Goal: Task Accomplishment & Management: Complete application form

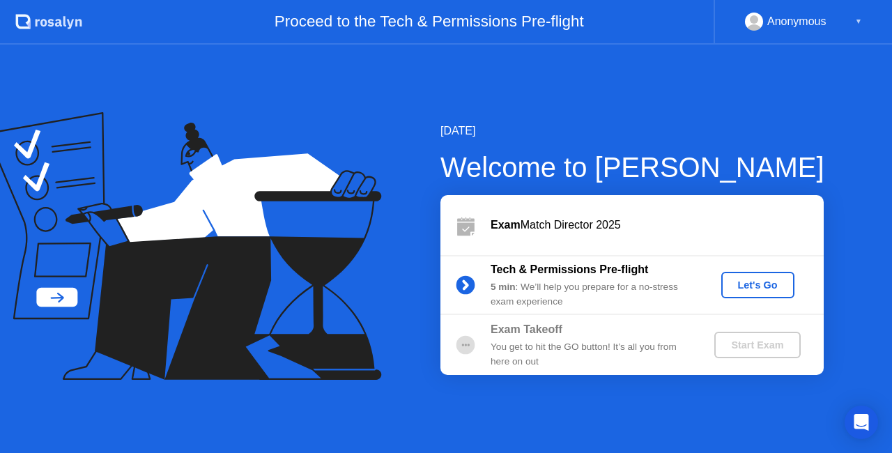
click at [770, 281] on div "Let's Go" at bounding box center [757, 284] width 62 height 11
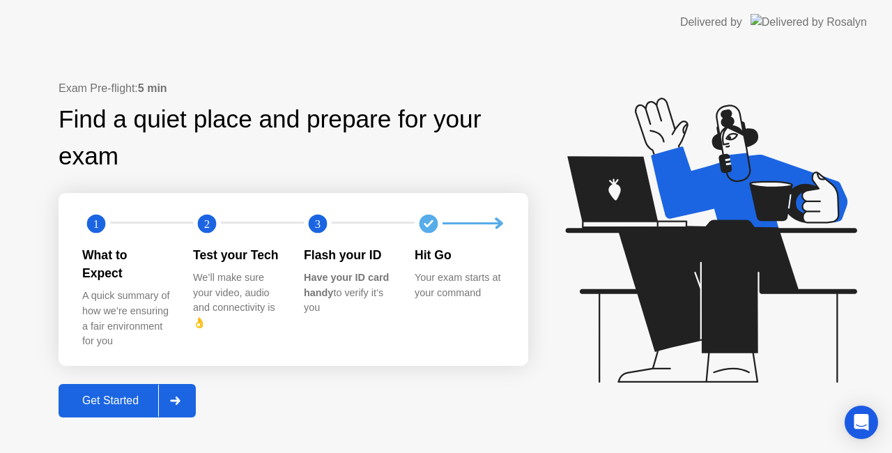
click at [118, 394] on div "Get Started" at bounding box center [110, 400] width 95 height 13
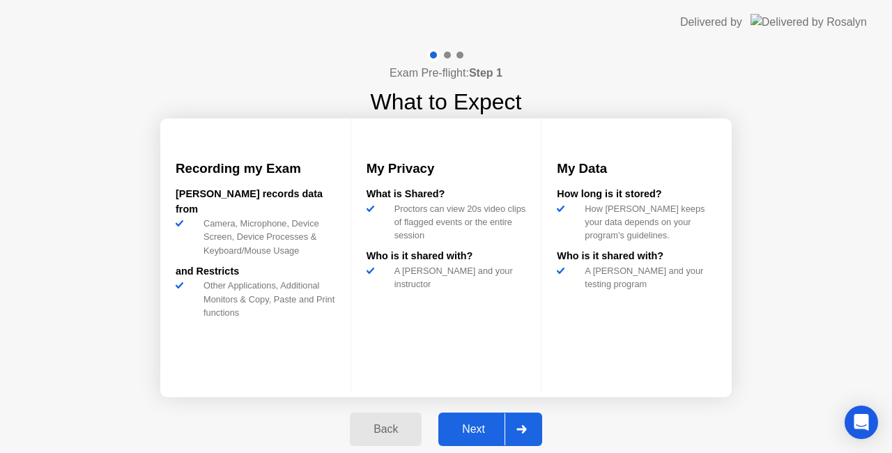
click at [476, 426] on div "Next" at bounding box center [473, 429] width 62 height 13
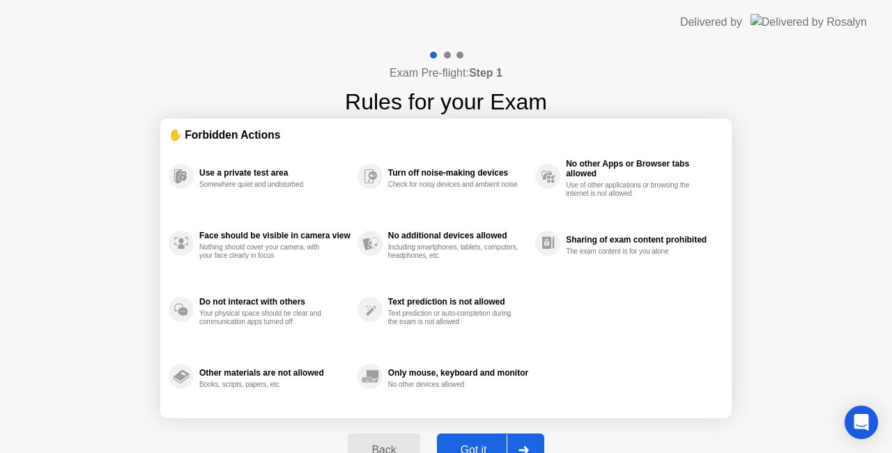
click at [483, 444] on div "Got it" at bounding box center [473, 450] width 65 height 13
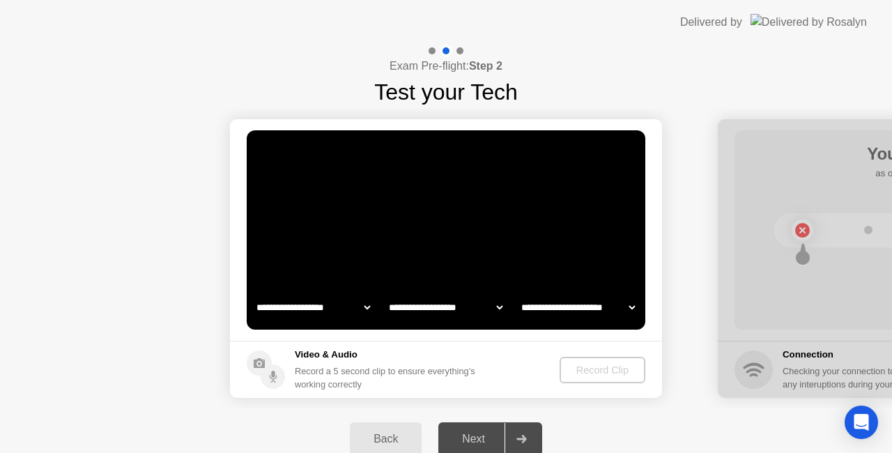
select select "**********"
select select "*******"
click at [482, 437] on div "Next" at bounding box center [473, 439] width 62 height 13
click at [524, 439] on icon at bounding box center [521, 439] width 10 height 8
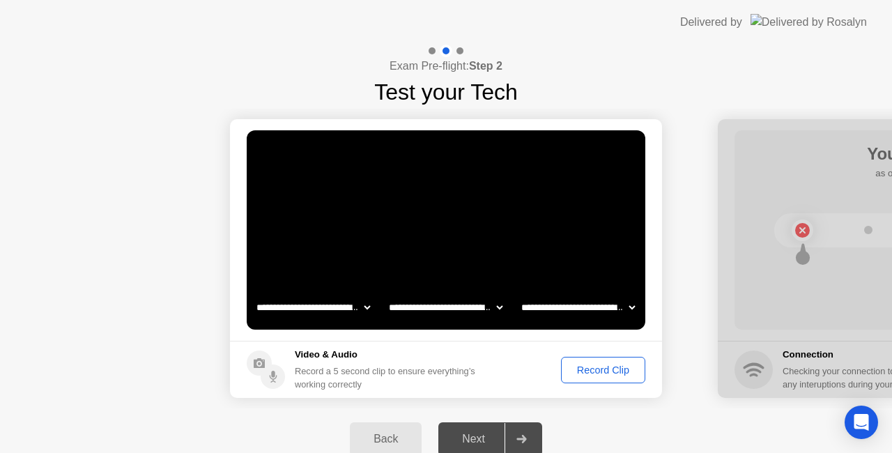
click at [585, 371] on div "Record Clip" at bounding box center [603, 369] width 75 height 11
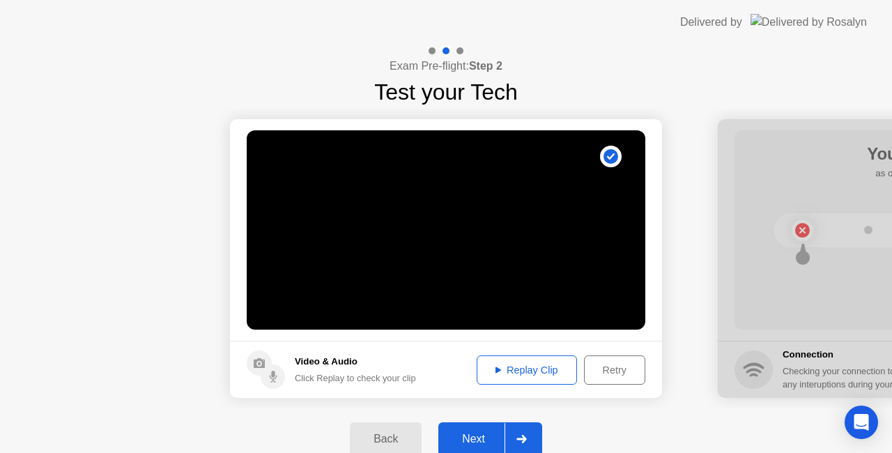
click at [495, 443] on div "Next" at bounding box center [473, 439] width 62 height 13
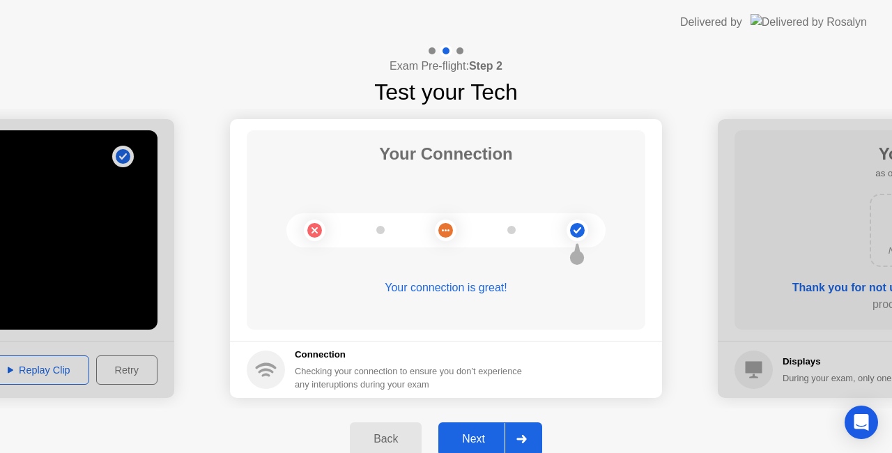
click at [495, 443] on div "Next" at bounding box center [473, 439] width 62 height 13
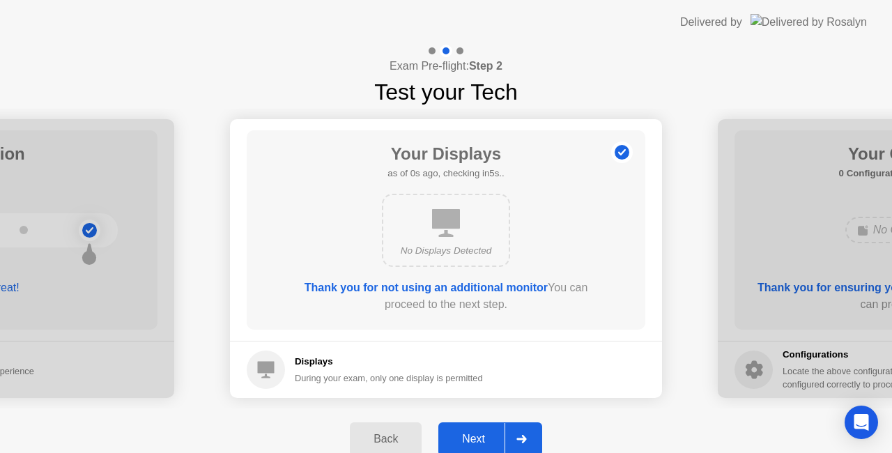
click at [495, 443] on div "Next" at bounding box center [473, 439] width 62 height 13
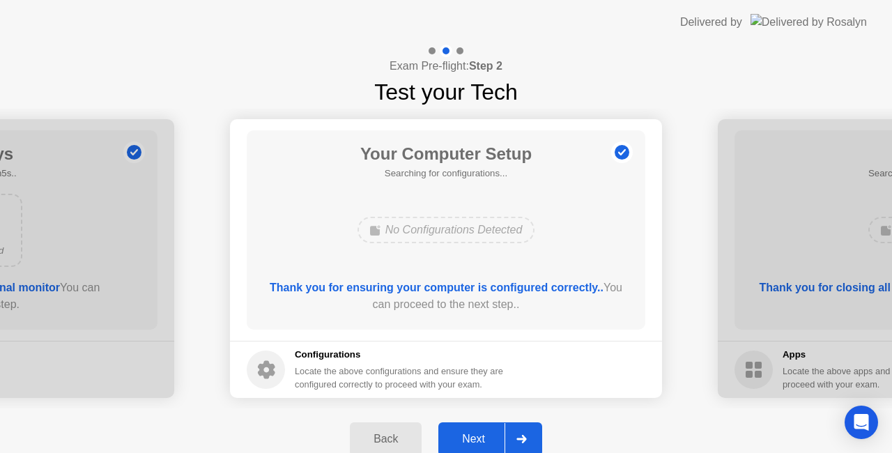
click at [495, 443] on div "Next" at bounding box center [473, 439] width 62 height 13
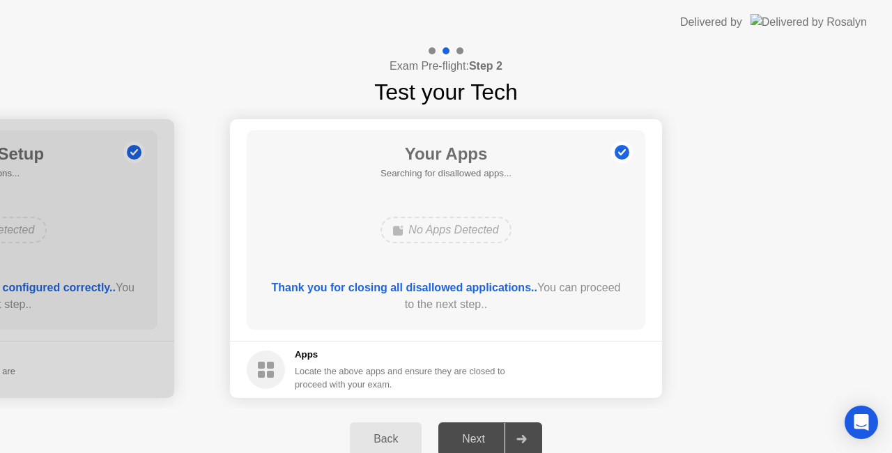
drag, startPoint x: 472, startPoint y: 436, endPoint x: 526, endPoint y: 445, distance: 54.4
click at [526, 445] on div at bounding box center [520, 439] width 33 height 32
click at [475, 433] on div "Next" at bounding box center [473, 439] width 62 height 13
click at [514, 436] on div at bounding box center [520, 439] width 33 height 32
click at [529, 439] on div at bounding box center [520, 439] width 33 height 32
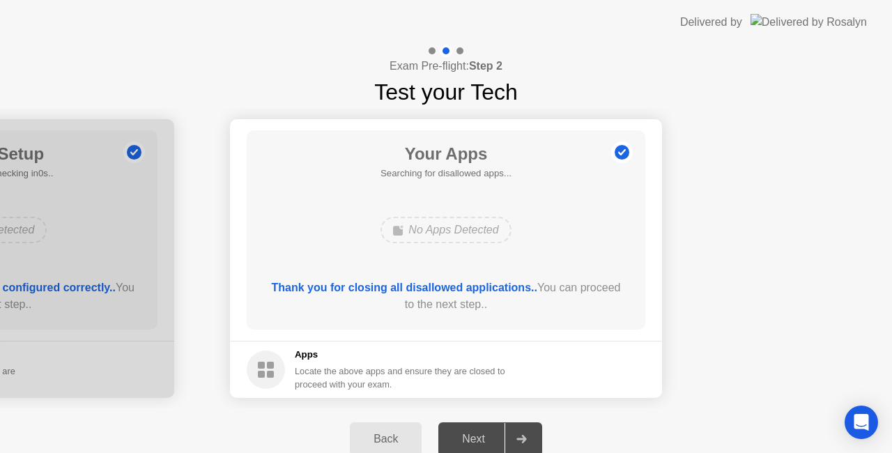
click at [628, 162] on icon at bounding box center [621, 152] width 22 height 22
click at [483, 434] on div "Next" at bounding box center [473, 439] width 62 height 13
click at [481, 442] on div "Next" at bounding box center [473, 439] width 62 height 13
click at [529, 435] on div at bounding box center [520, 439] width 33 height 32
click at [457, 284] on b "Thank you for closing all disallowed applications.." at bounding box center [404, 287] width 265 height 12
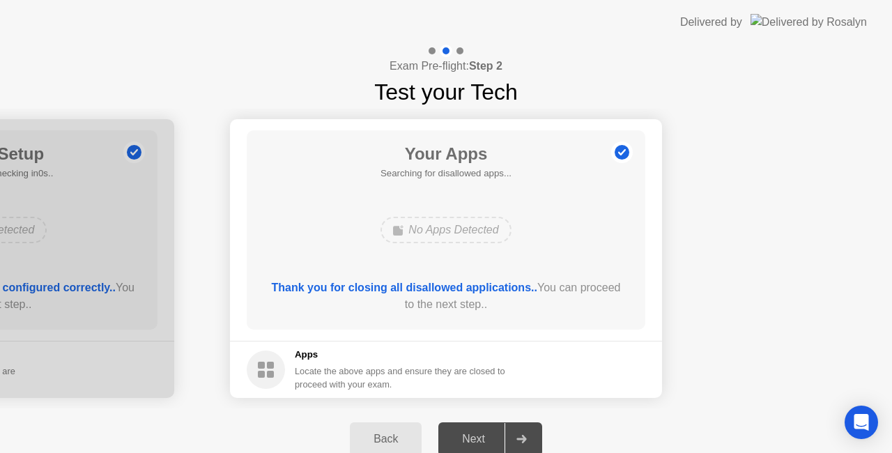
click at [488, 436] on div "Next" at bounding box center [473, 439] width 62 height 13
click at [525, 436] on icon at bounding box center [521, 439] width 10 height 8
click at [485, 440] on div "Next" at bounding box center [473, 439] width 62 height 13
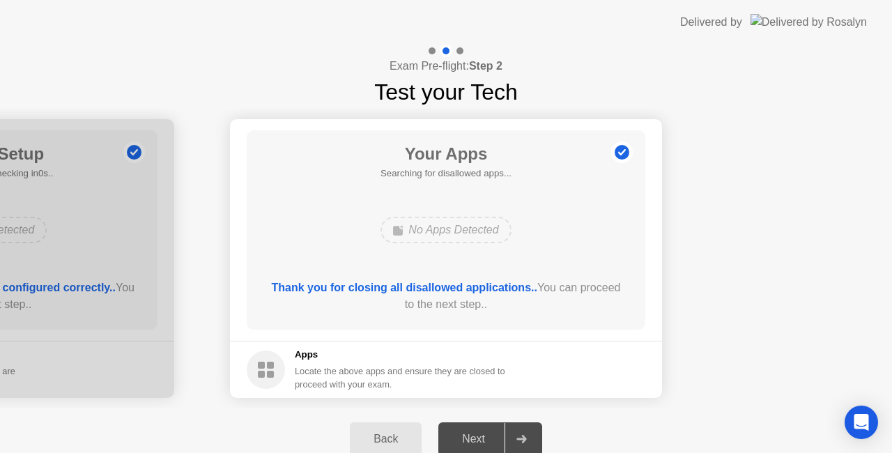
click at [475, 435] on div "Next" at bounding box center [473, 439] width 62 height 13
click at [470, 442] on div "Next" at bounding box center [473, 439] width 62 height 13
click at [525, 437] on icon at bounding box center [521, 439] width 10 height 8
click at [503, 434] on div "Next" at bounding box center [473, 439] width 62 height 13
click at [382, 439] on div "Back" at bounding box center [385, 439] width 63 height 13
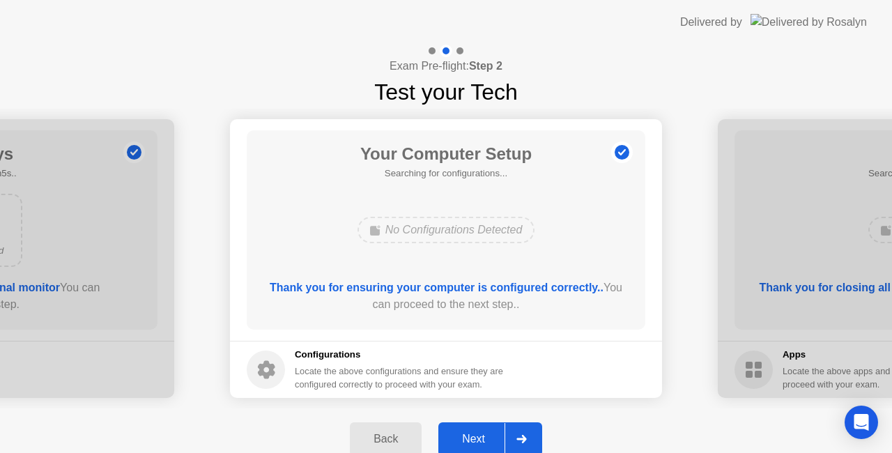
click at [388, 440] on div "Back" at bounding box center [385, 439] width 63 height 13
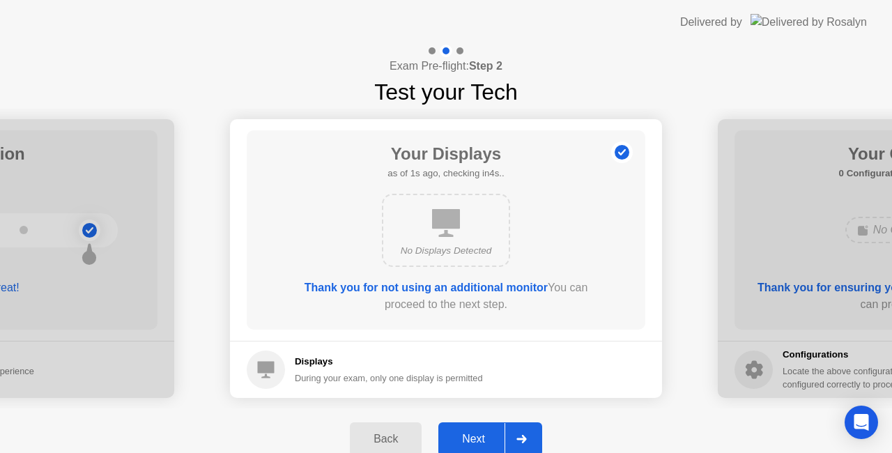
click at [456, 249] on div "No Displays Detected" at bounding box center [445, 251] width 103 height 14
click at [614, 155] on icon at bounding box center [621, 152] width 22 height 22
click at [378, 433] on div "Back" at bounding box center [385, 439] width 63 height 13
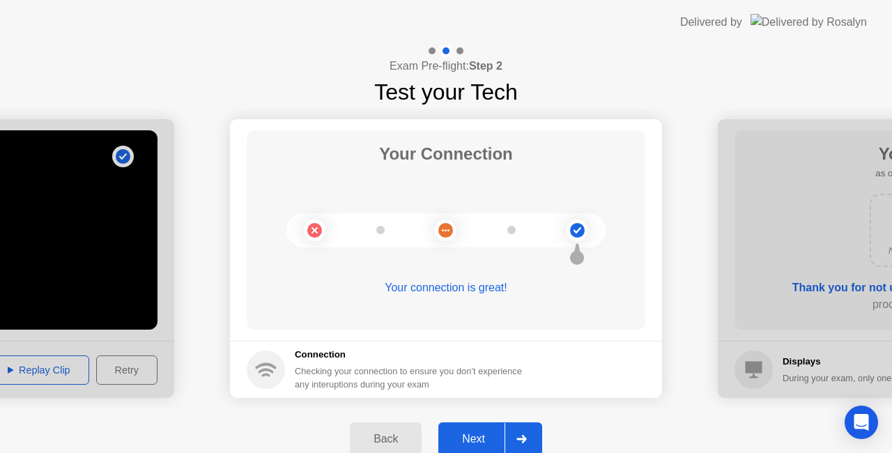
click at [522, 432] on div at bounding box center [520, 439] width 33 height 32
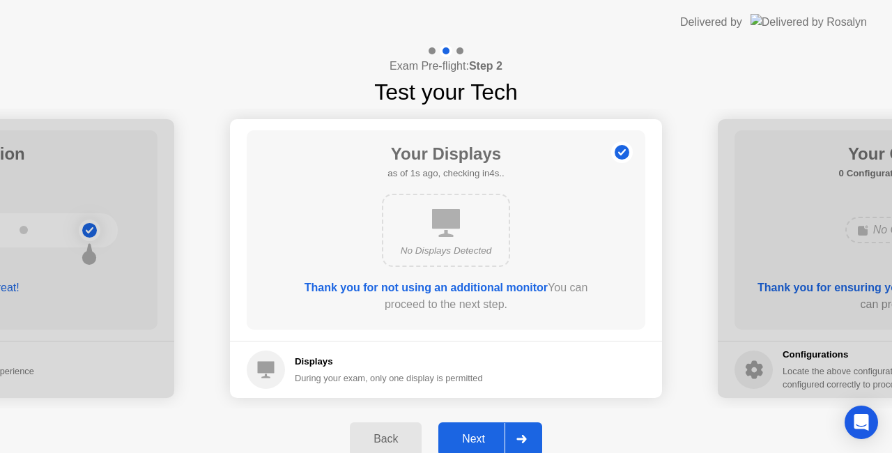
click at [451, 237] on div "No Displays Detected" at bounding box center [446, 230] width 128 height 73
click at [451, 241] on div "No Displays Detected" at bounding box center [446, 230] width 128 height 73
click at [451, 283] on b "Thank you for not using an additional monitor" at bounding box center [425, 287] width 243 height 12
click at [462, 291] on b "Thank you for not using an additional monitor" at bounding box center [425, 287] width 243 height 12
click at [375, 374] on div "During your exam, only one display is permitted" at bounding box center [389, 377] width 188 height 13
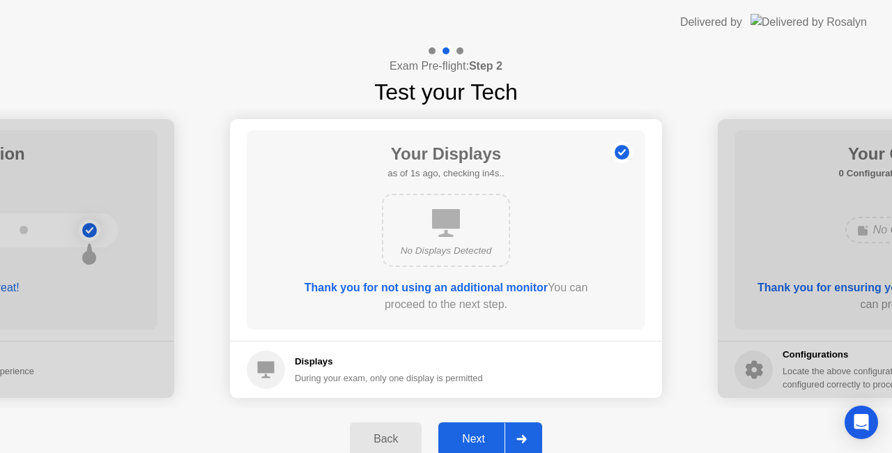
click at [483, 372] on div "During your exam, only one display is permitted" at bounding box center [389, 377] width 188 height 13
click at [520, 433] on div at bounding box center [520, 439] width 33 height 32
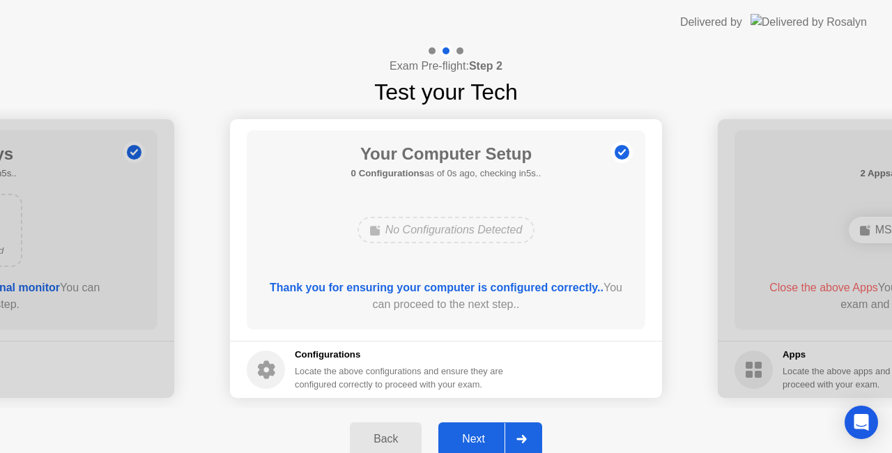
click at [518, 439] on icon at bounding box center [521, 439] width 10 height 8
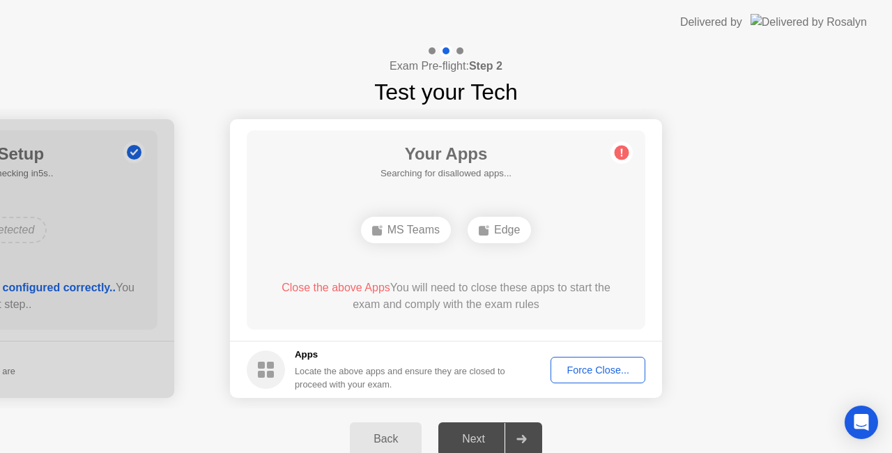
click at [586, 375] on div "Force Close..." at bounding box center [597, 369] width 85 height 11
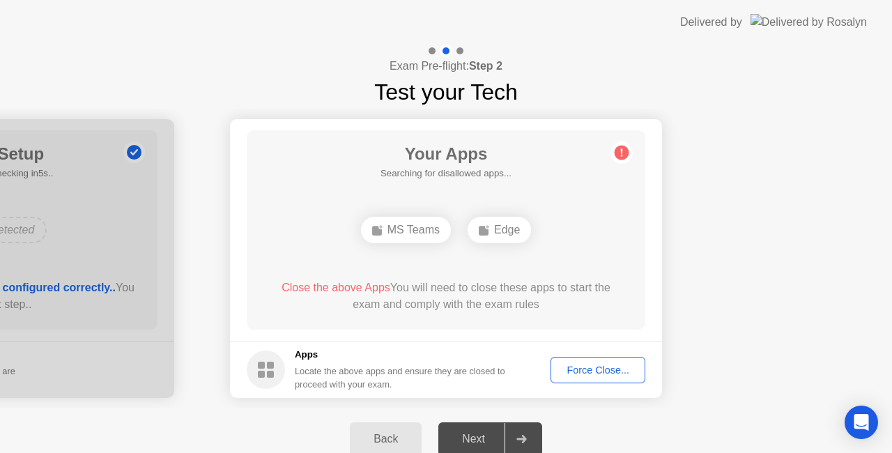
click at [593, 372] on div "Force Close..." at bounding box center [597, 369] width 85 height 11
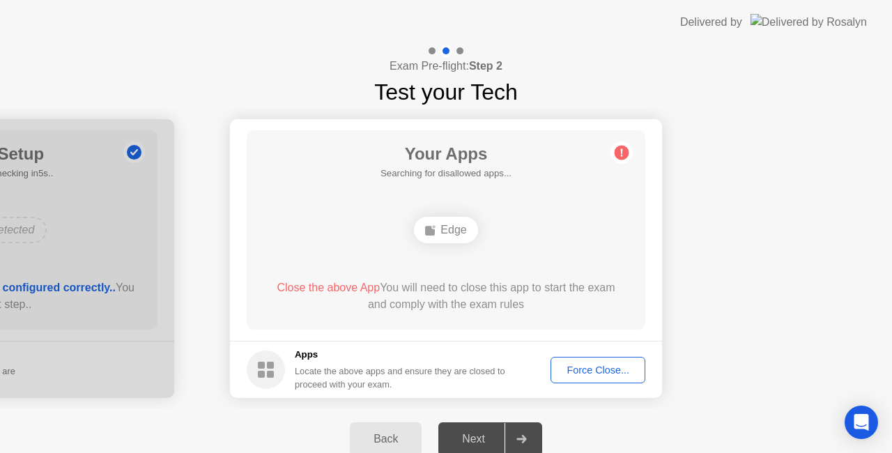
click at [598, 375] on div "Force Close..." at bounding box center [597, 369] width 85 height 11
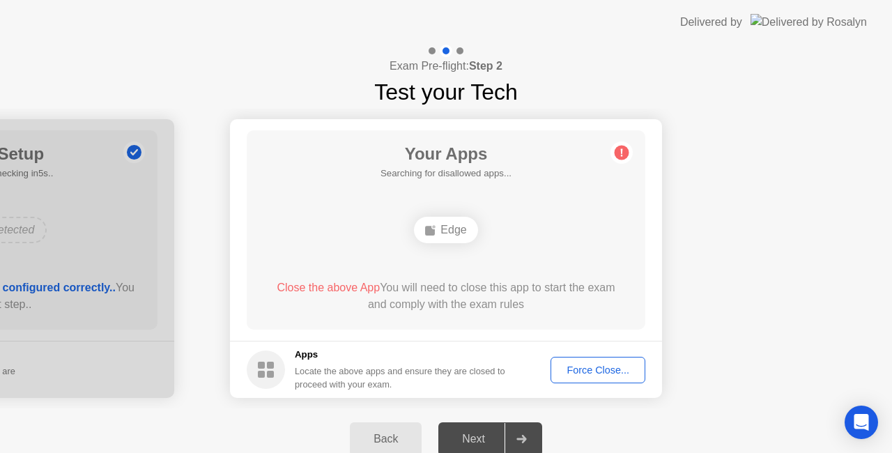
click at [620, 370] on div "Force Close..." at bounding box center [597, 369] width 85 height 11
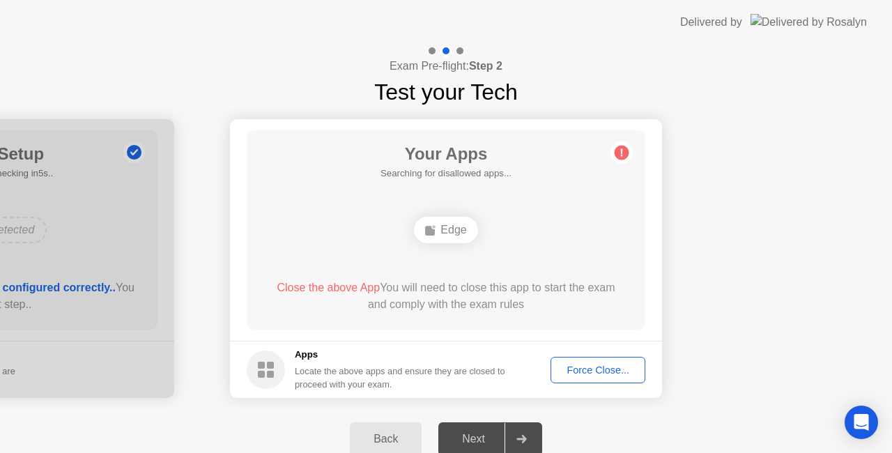
click at [479, 439] on div "Next" at bounding box center [473, 439] width 62 height 13
click at [529, 440] on div at bounding box center [520, 439] width 33 height 32
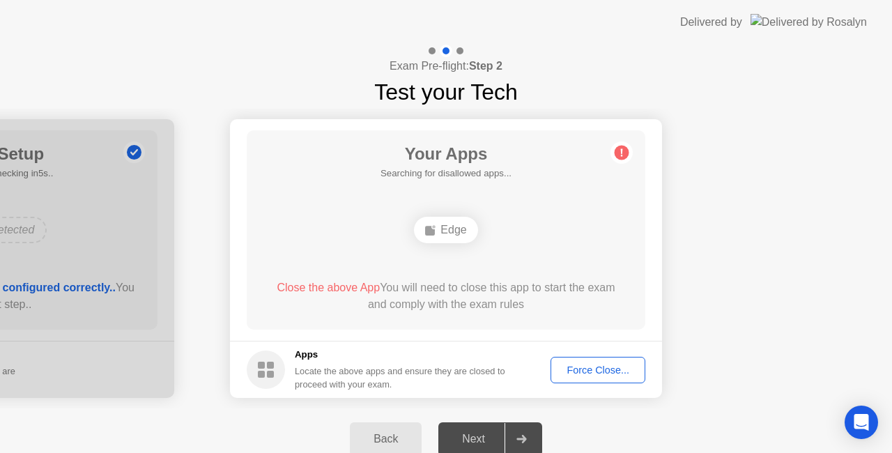
click at [529, 440] on div at bounding box center [520, 439] width 33 height 32
click at [437, 228] on div "Edge" at bounding box center [445, 230] width 63 height 26
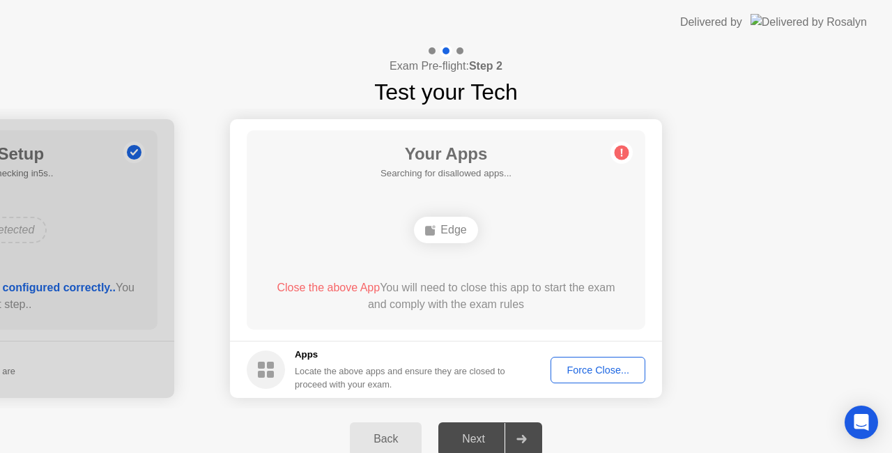
click at [386, 433] on div "Back" at bounding box center [385, 439] width 63 height 13
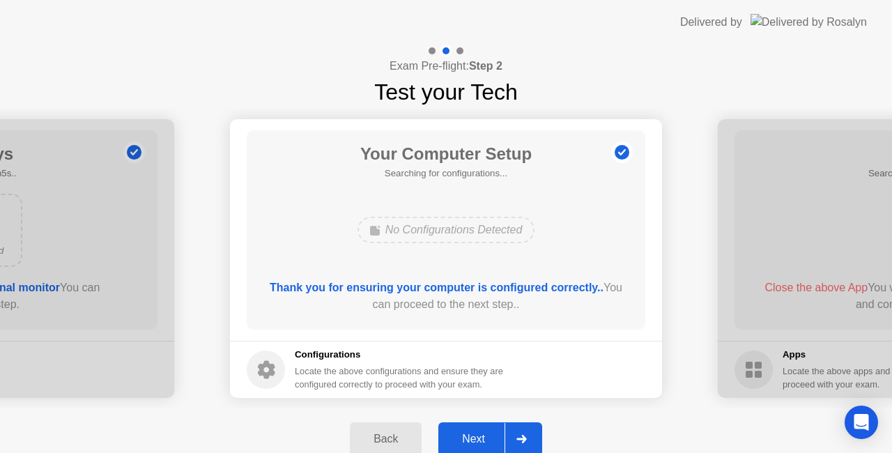
click at [481, 433] on div "Next" at bounding box center [473, 439] width 62 height 13
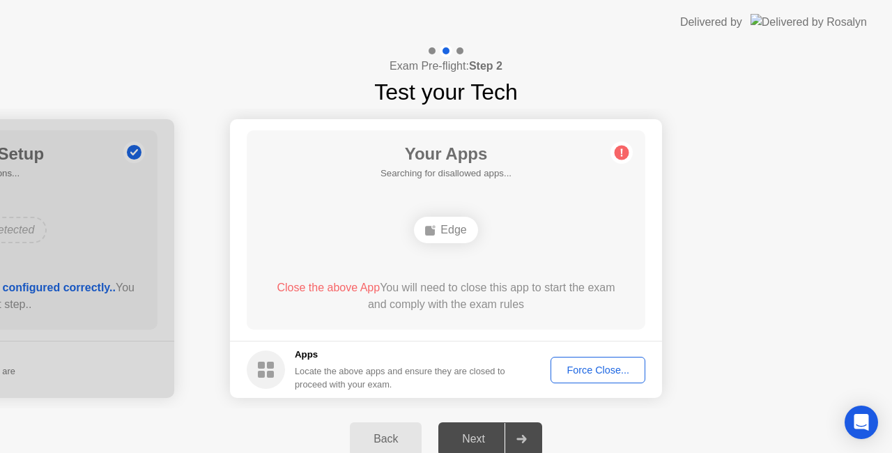
click at [522, 445] on div at bounding box center [520, 439] width 33 height 32
click at [588, 367] on div "Force Close..." at bounding box center [597, 369] width 85 height 11
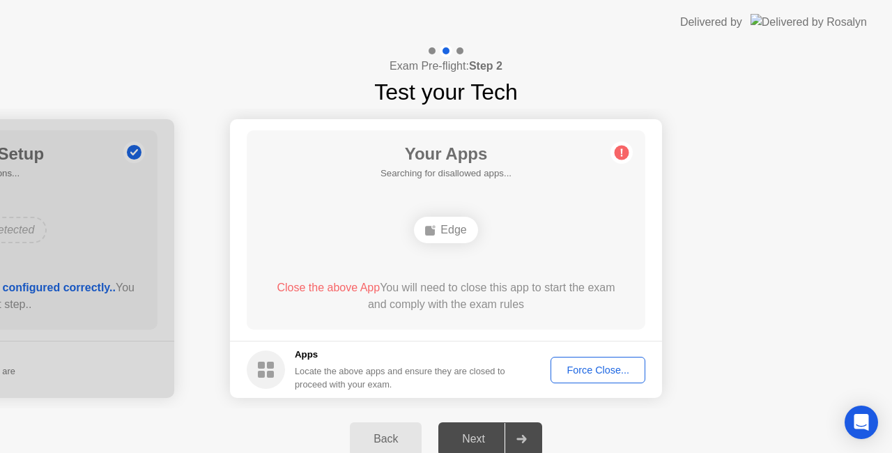
click at [515, 446] on div at bounding box center [520, 439] width 33 height 32
click at [484, 443] on div "Next" at bounding box center [473, 439] width 62 height 13
click at [497, 433] on div "Next" at bounding box center [473, 439] width 62 height 13
click at [520, 437] on icon at bounding box center [521, 439] width 10 height 8
click at [526, 439] on icon at bounding box center [521, 439] width 10 height 8
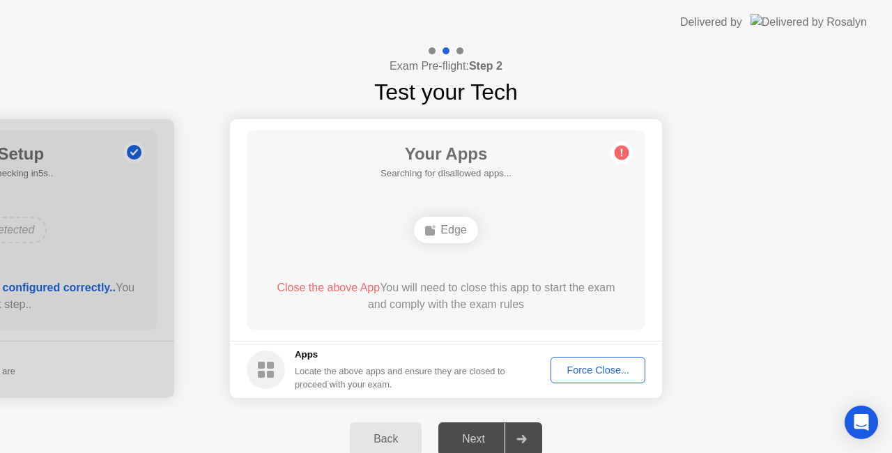
click at [524, 441] on icon at bounding box center [521, 439] width 10 height 8
click at [519, 440] on icon at bounding box center [521, 439] width 10 height 8
click at [493, 437] on div "Next" at bounding box center [473, 439] width 62 height 13
click at [481, 435] on div "Next" at bounding box center [473, 439] width 62 height 13
click at [503, 435] on div "Next" at bounding box center [473, 439] width 62 height 13
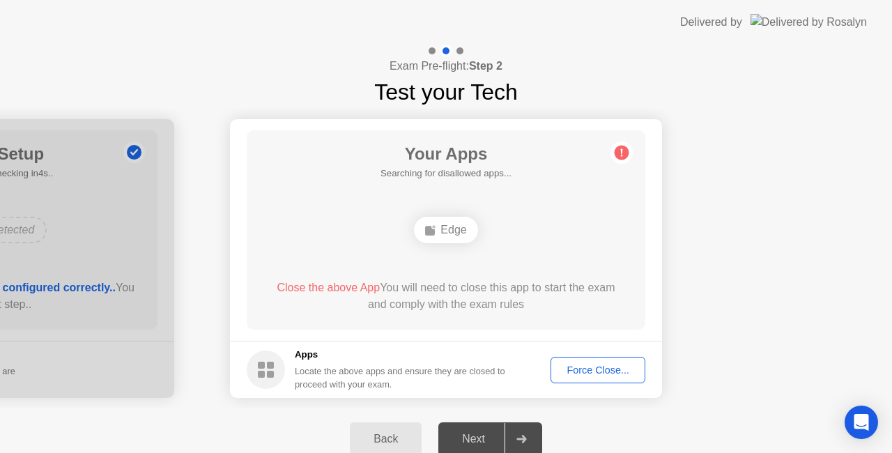
click at [512, 440] on div at bounding box center [520, 439] width 33 height 32
click at [597, 366] on div "Force Close..." at bounding box center [597, 369] width 85 height 11
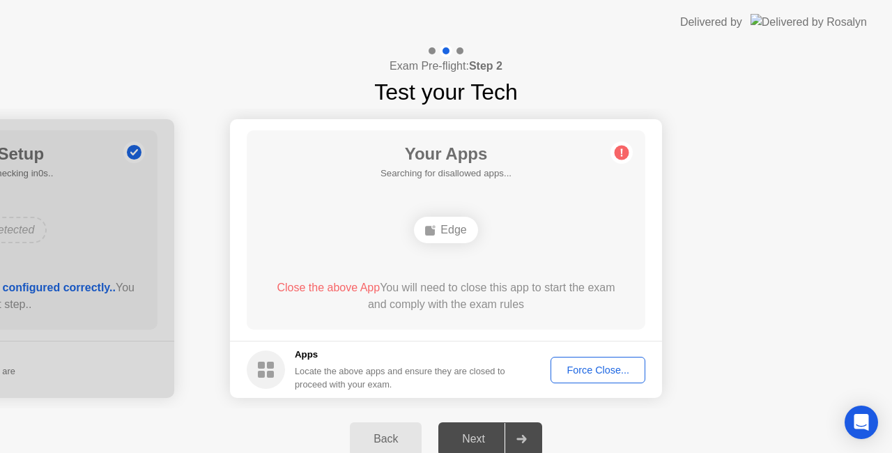
click at [0, 440] on div "Back Next" at bounding box center [446, 438] width 892 height 61
click at [472, 444] on div "Next" at bounding box center [473, 439] width 62 height 13
click at [524, 425] on div at bounding box center [520, 439] width 33 height 32
click at [599, 364] on div "Force Close..." at bounding box center [597, 369] width 85 height 11
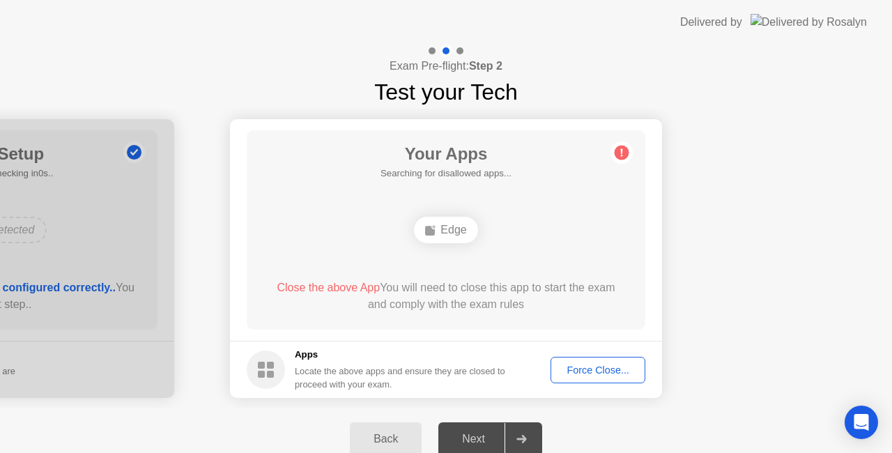
click at [606, 145] on div "Your Apps Searching for disallowed apps... Edge Close the above App You will ne…" at bounding box center [446, 229] width 398 height 199
click at [482, 437] on div "Next" at bounding box center [473, 439] width 62 height 13
click at [484, 435] on div "Next" at bounding box center [473, 439] width 62 height 13
click at [600, 364] on div "Force Close..." at bounding box center [597, 369] width 85 height 11
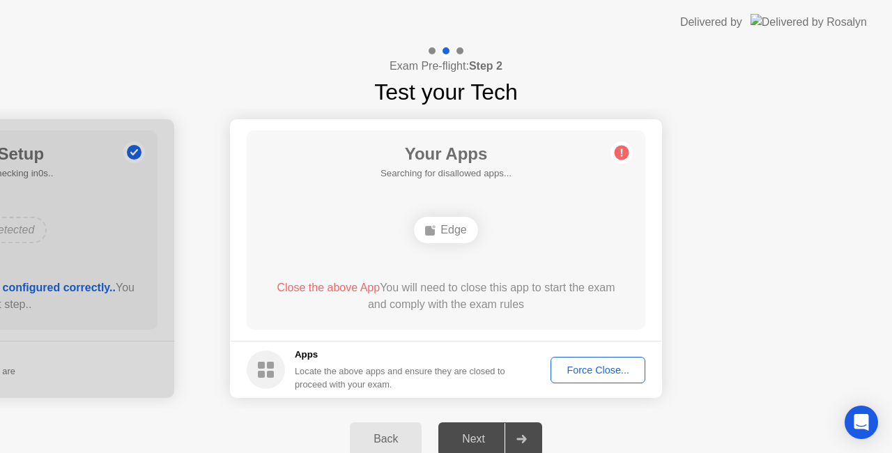
click at [619, 365] on div "Force Close..." at bounding box center [597, 369] width 85 height 11
click at [619, 452] on div at bounding box center [446, 453] width 892 height 0
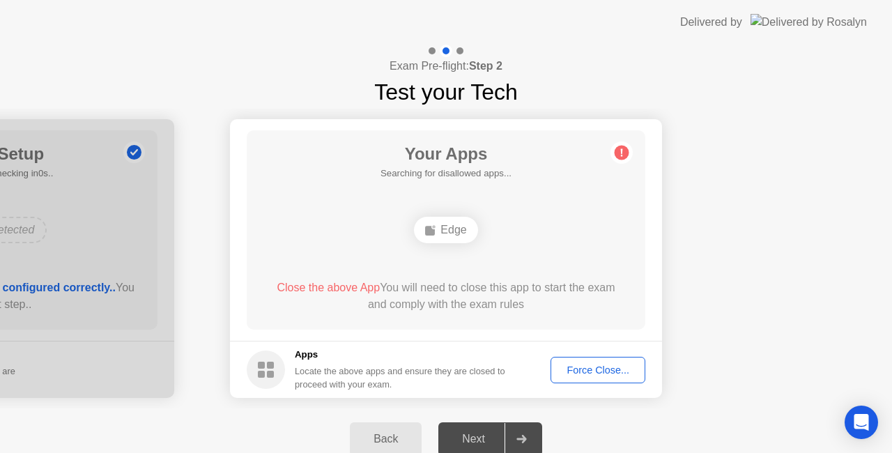
click at [483, 433] on div "Next" at bounding box center [473, 439] width 62 height 13
click at [608, 369] on div "Force Close..." at bounding box center [597, 369] width 85 height 11
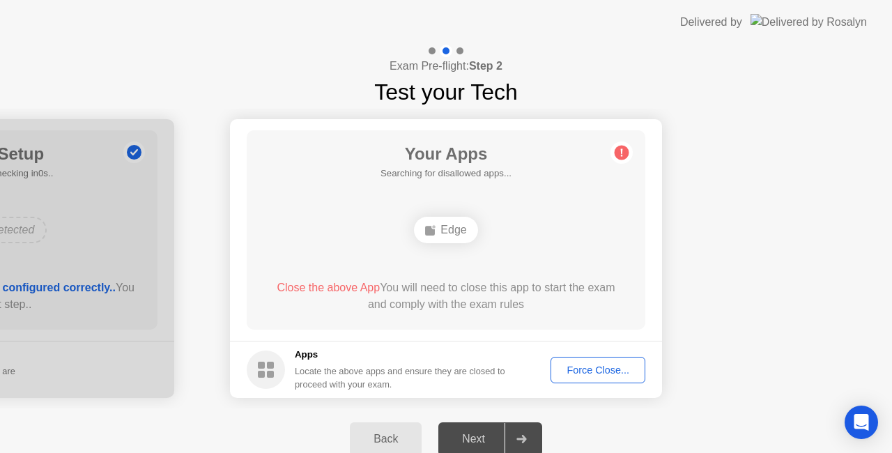
click at [481, 433] on div "Next" at bounding box center [473, 439] width 62 height 13
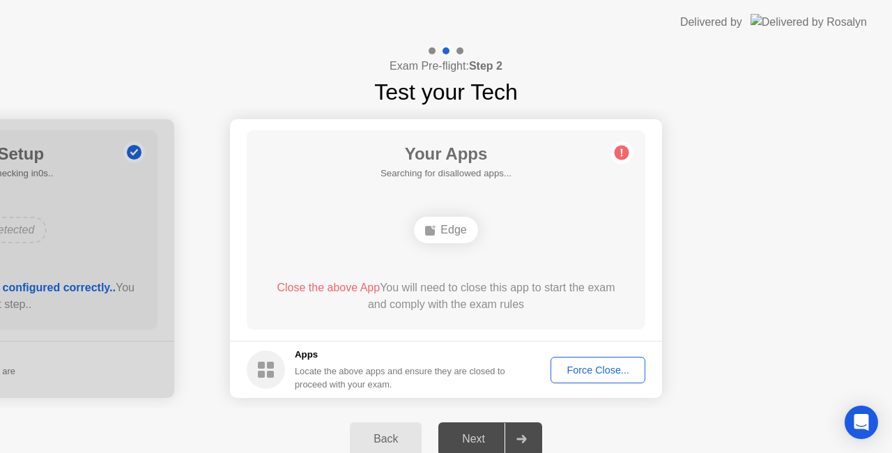
click at [481, 433] on div "Next" at bounding box center [473, 439] width 62 height 13
click at [620, 364] on div "Force Close..." at bounding box center [597, 369] width 85 height 11
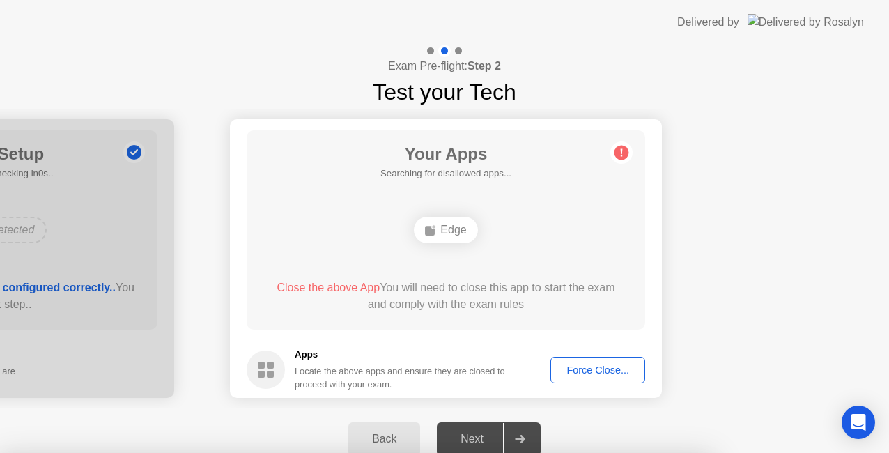
click at [620, 452] on div at bounding box center [444, 453] width 889 height 0
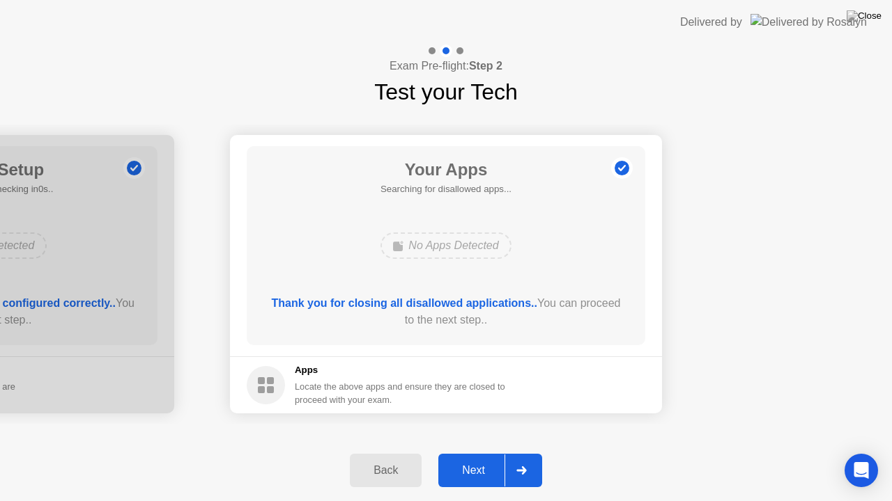
click at [472, 452] on div "Next" at bounding box center [473, 471] width 62 height 13
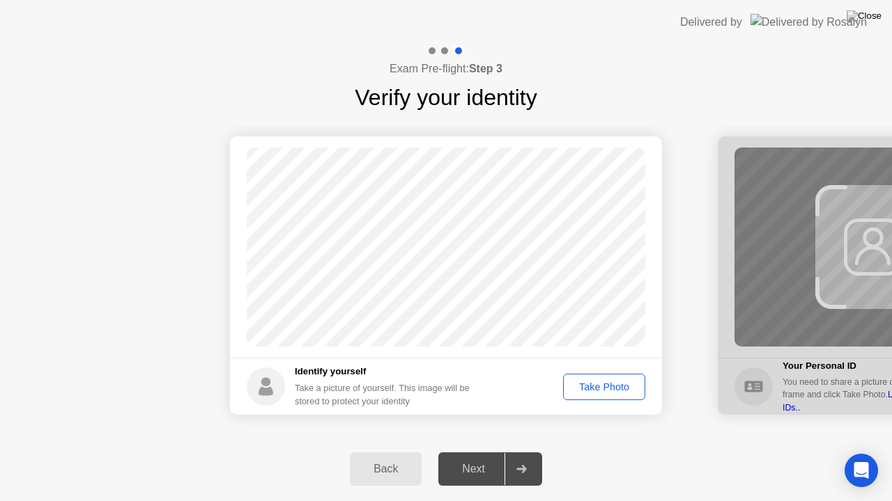
click at [489, 452] on div "Next" at bounding box center [473, 469] width 62 height 13
click at [616, 384] on div "Take Photo" at bounding box center [604, 387] width 72 height 11
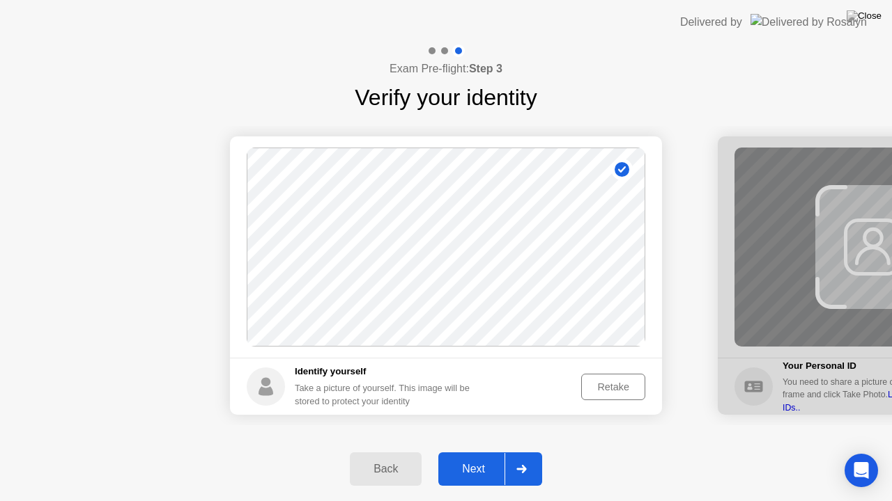
click at [610, 392] on div "Retake" at bounding box center [613, 387] width 54 height 11
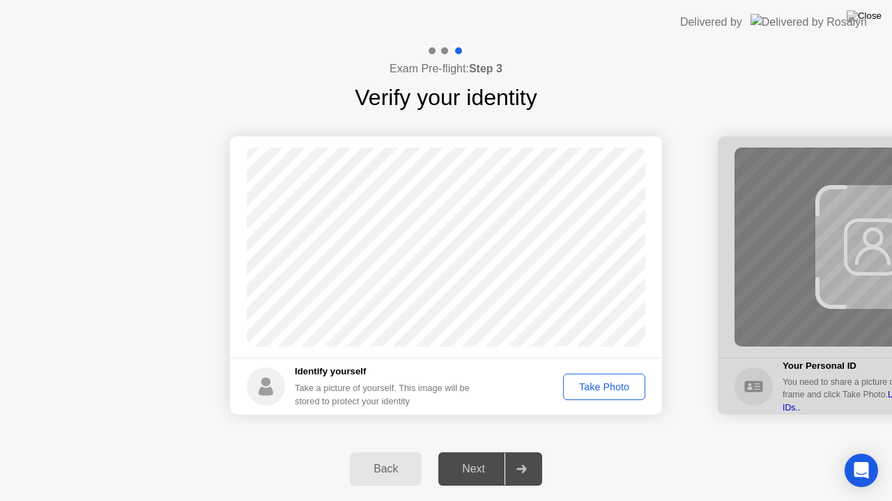
click at [602, 386] on div "Take Photo" at bounding box center [604, 387] width 72 height 11
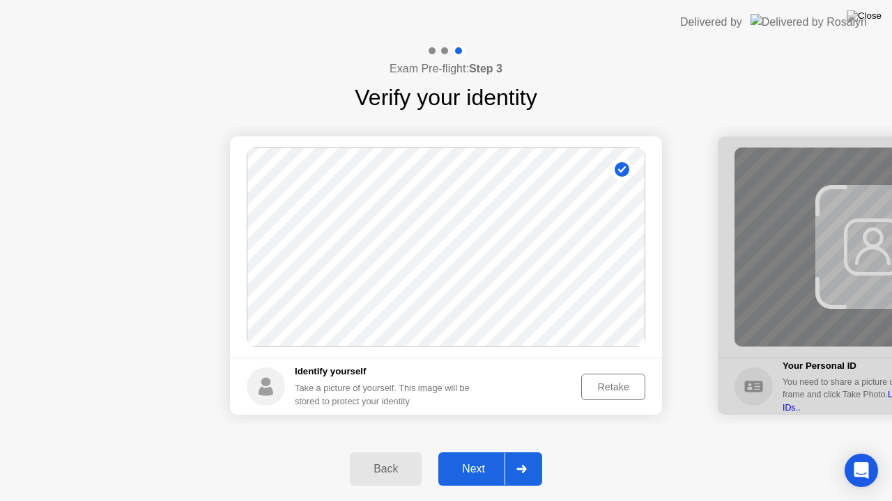
click at [611, 382] on div "Retake" at bounding box center [613, 387] width 54 height 11
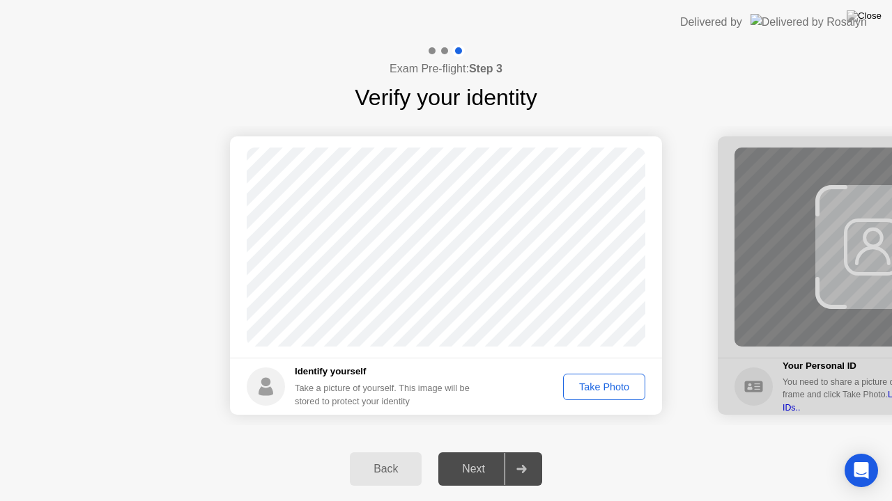
click at [600, 396] on button "Take Photo" at bounding box center [604, 387] width 82 height 26
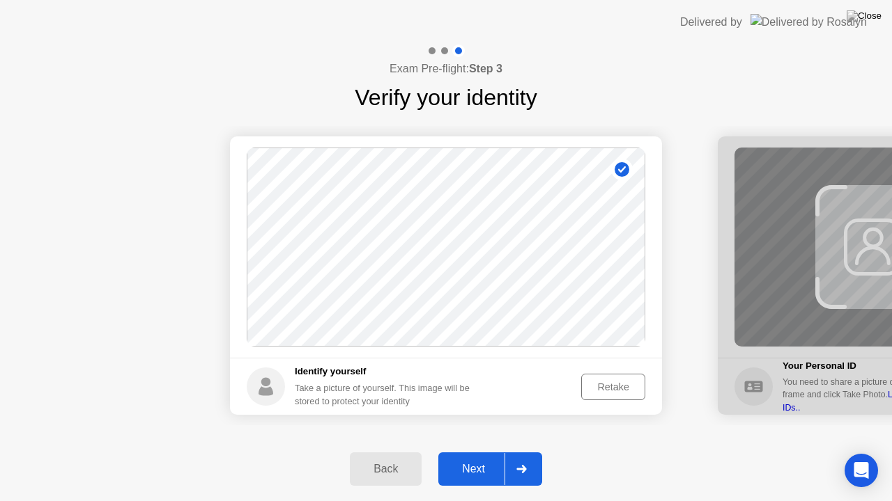
click at [506, 452] on div at bounding box center [520, 469] width 33 height 32
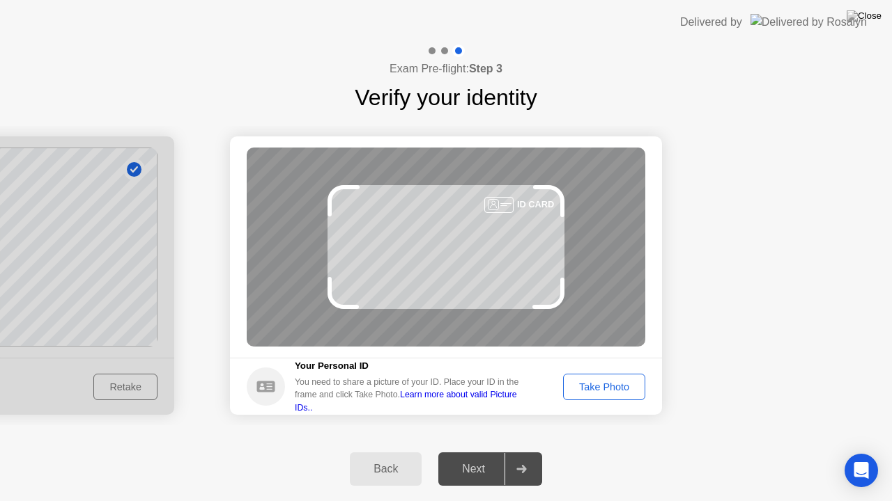
click at [620, 387] on div "Take Photo" at bounding box center [604, 387] width 72 height 11
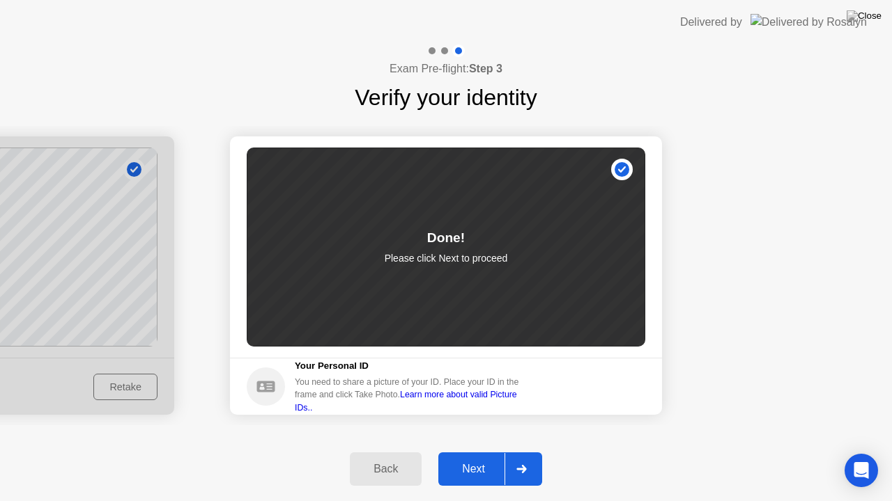
click at [478, 452] on div "Next" at bounding box center [473, 469] width 62 height 13
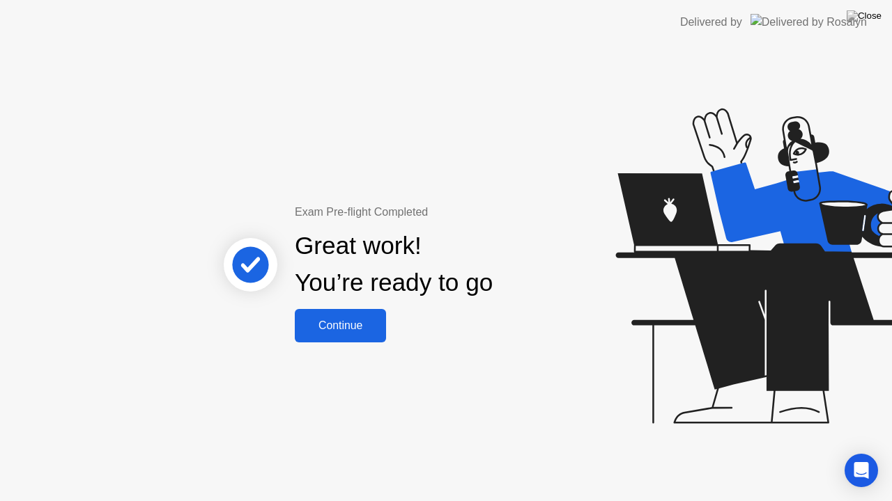
click at [364, 323] on div "Continue" at bounding box center [340, 326] width 83 height 13
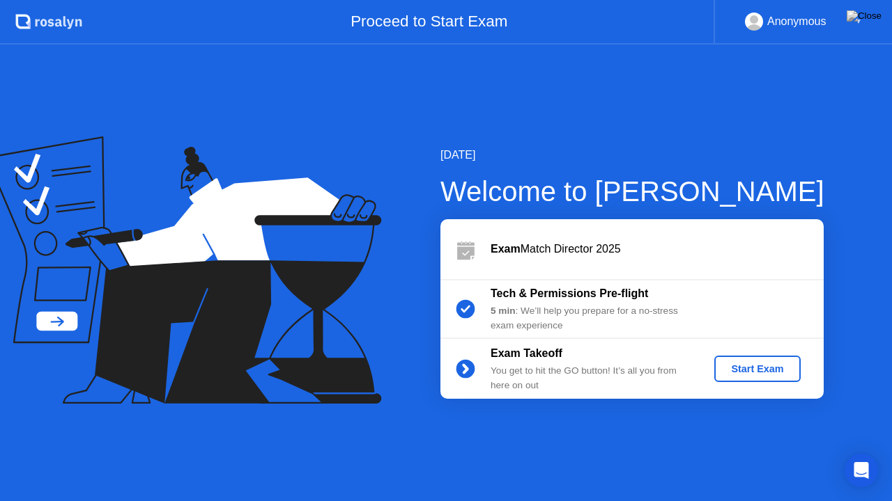
click at [762, 371] on div "Start Exam" at bounding box center [757, 369] width 75 height 11
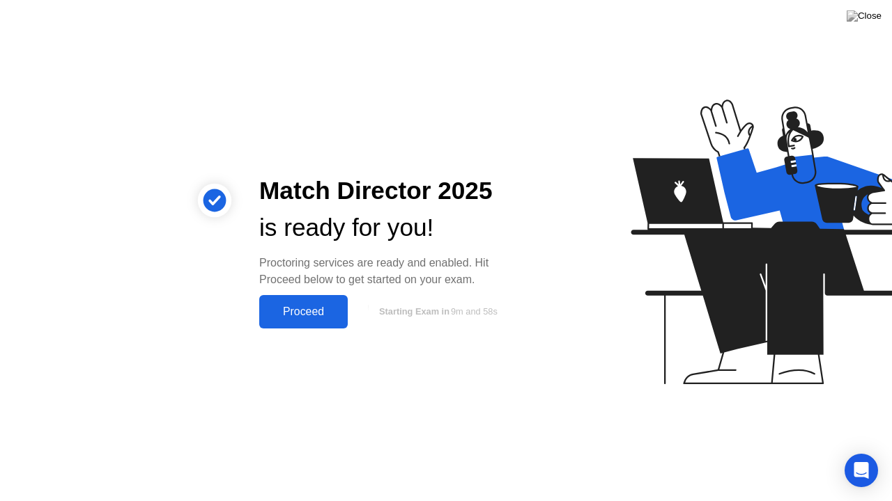
click at [319, 318] on div "Proceed" at bounding box center [303, 312] width 80 height 13
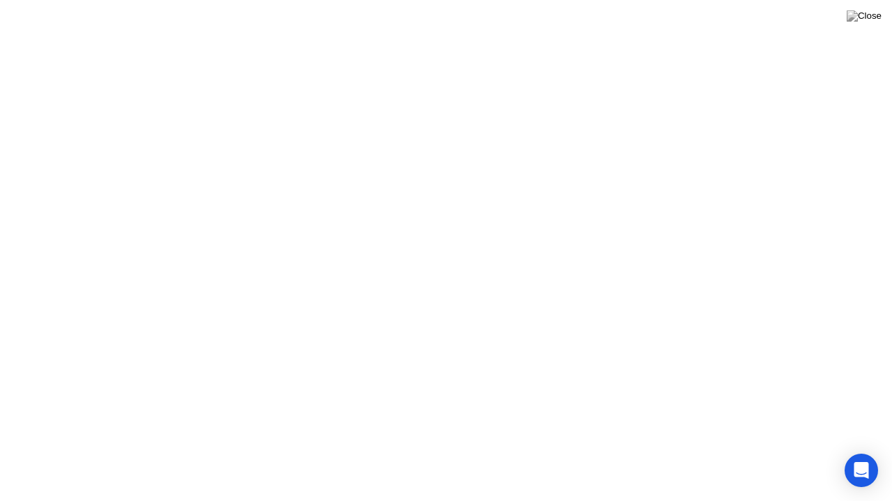
click div
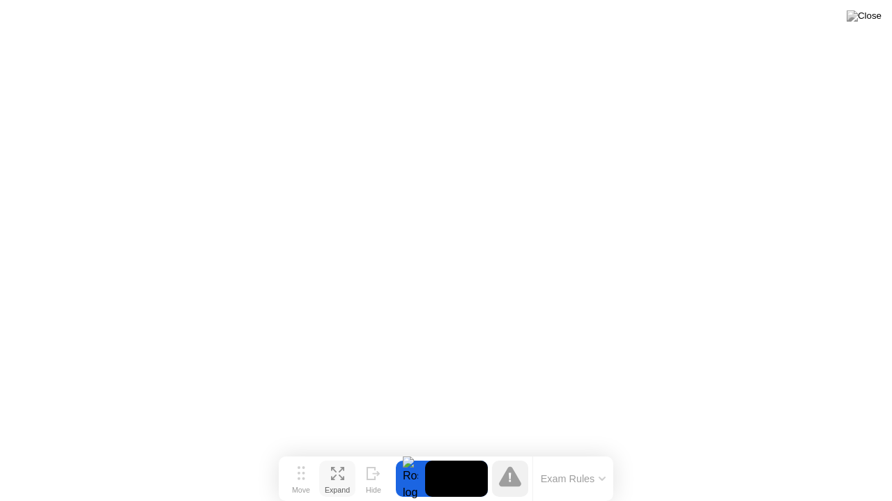
click at [340, 452] on icon at bounding box center [337, 473] width 13 height 13
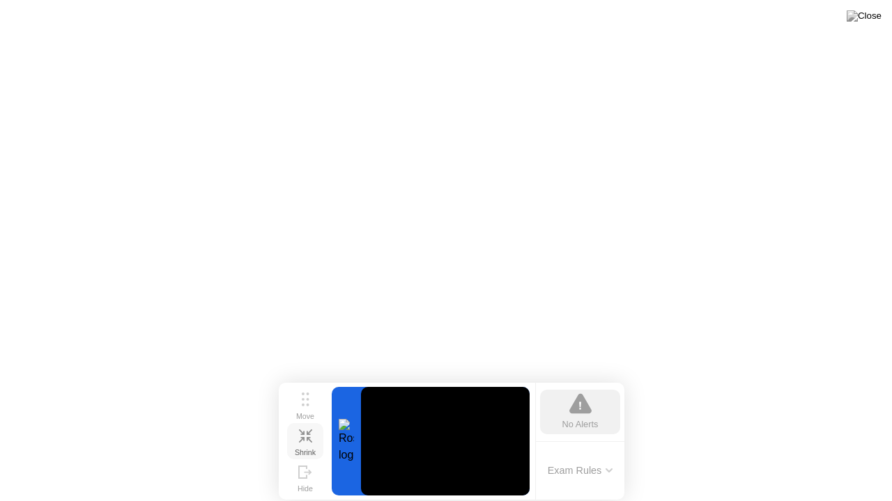
click at [609, 452] on icon at bounding box center [609, 470] width 6 height 3
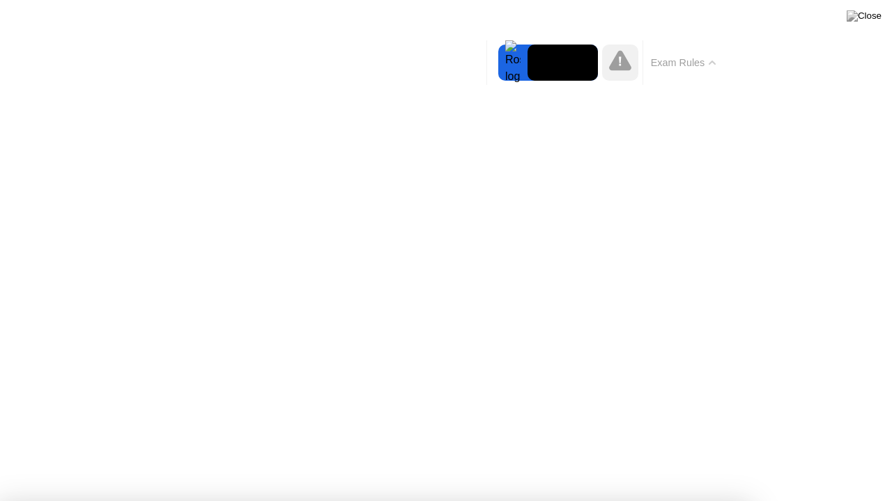
click at [702, 61] on button "Exam Rules" at bounding box center [683, 62] width 74 height 13
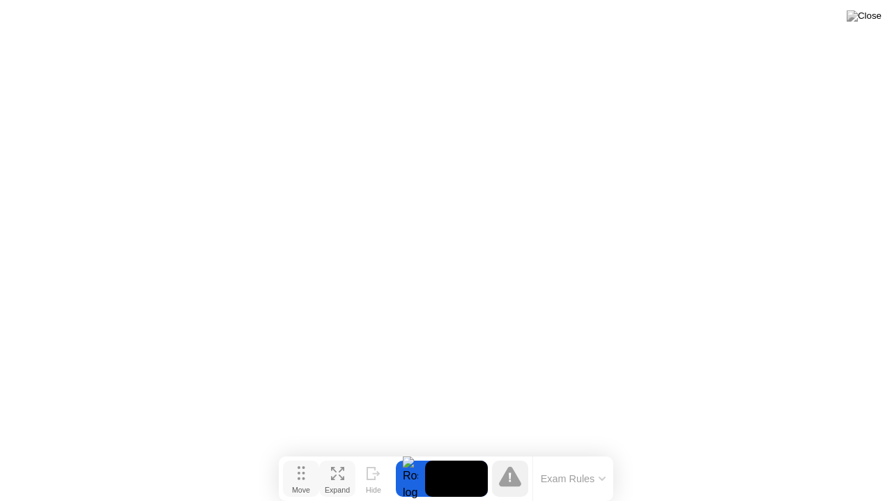
click at [304, 452] on div "Move" at bounding box center [301, 490] width 18 height 8
click at [411, 452] on div at bounding box center [410, 479] width 29 height 36
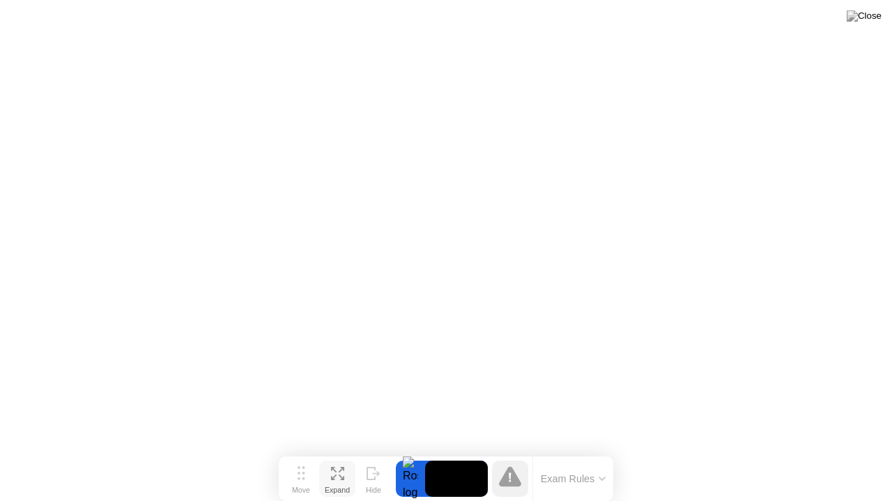
click at [371, 452] on icon at bounding box center [373, 473] width 14 height 13
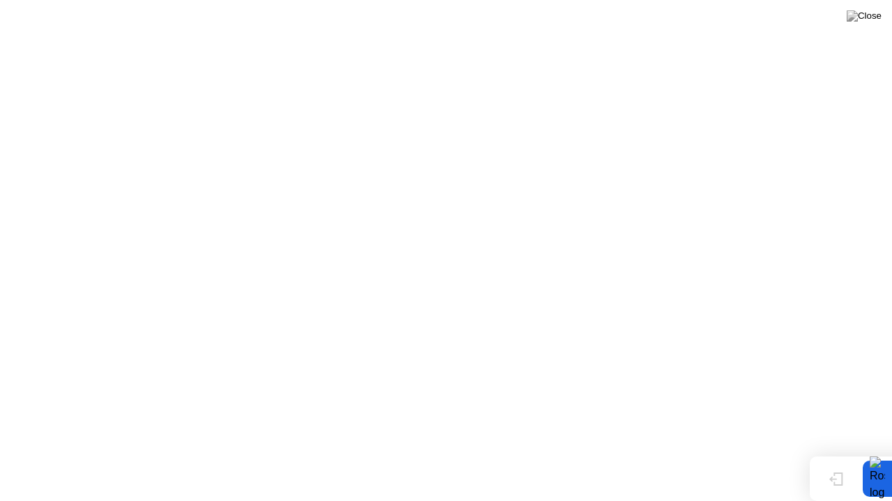
click at [840, 452] on icon at bounding box center [836, 479] width 14 height 13
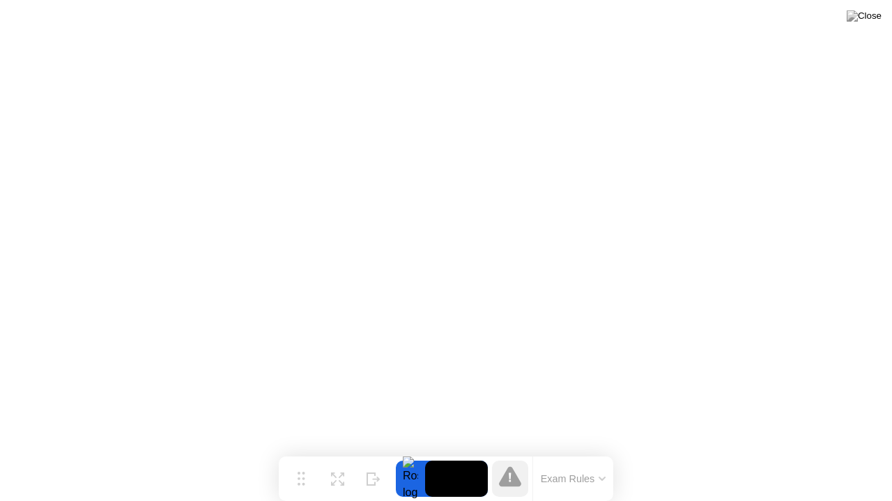
click at [319, 452] on button "Move" at bounding box center [301, 479] width 36 height 36
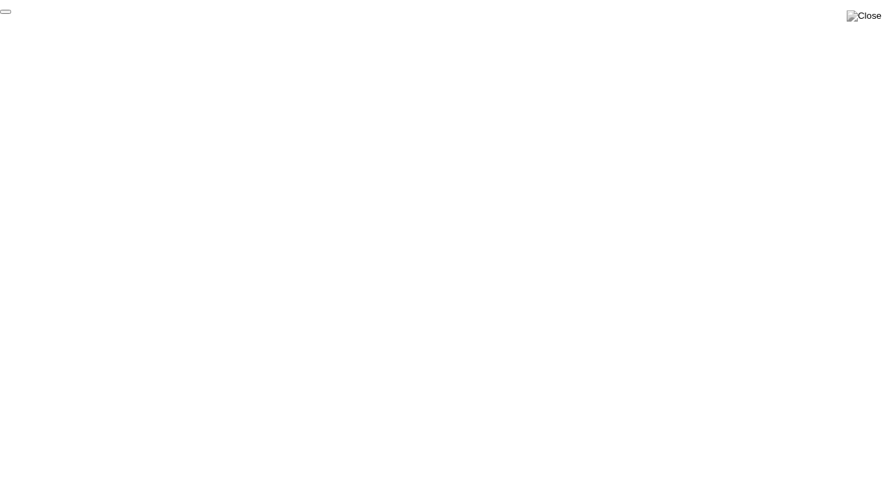
click div "End Proctoring Session"
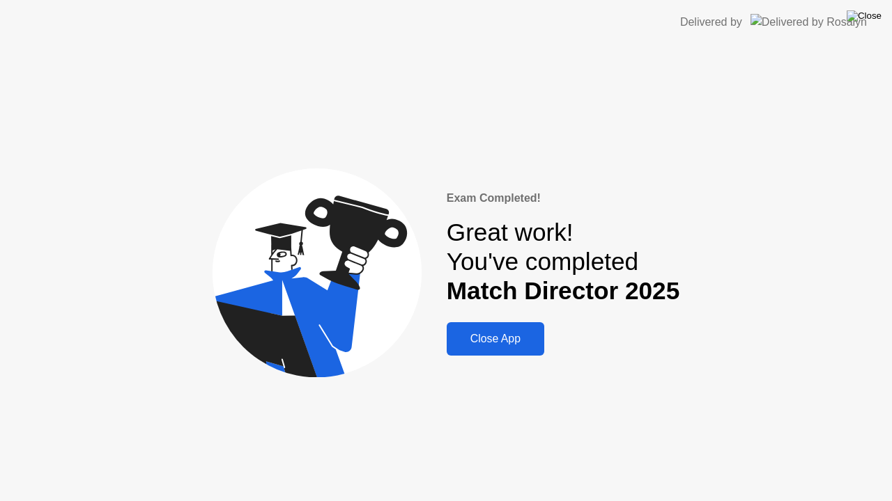
click at [866, 20] on img at bounding box center [863, 15] width 35 height 11
